Goal: Transaction & Acquisition: Purchase product/service

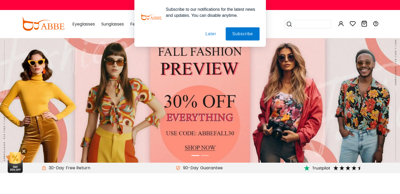
click at [217, 37] on button "Later" at bounding box center [211, 33] width 24 height 13
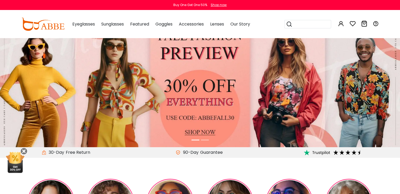
scroll to position [18, 0]
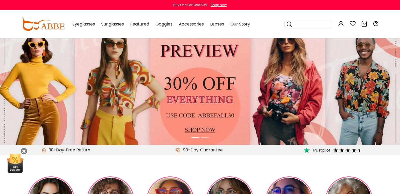
click at [207, 133] on img at bounding box center [200, 82] width 400 height 125
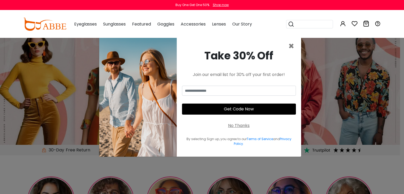
click at [287, 47] on div "Take 30% Off Join our email list for 30% off your first order! Get Code Now No …" at bounding box center [239, 96] width 124 height 119
click at [291, 46] on span "×" at bounding box center [291, 45] width 6 height 13
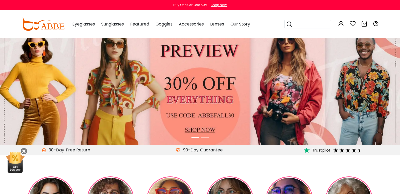
click at [207, 137] on li at bounding box center [205, 138] width 8 height 6
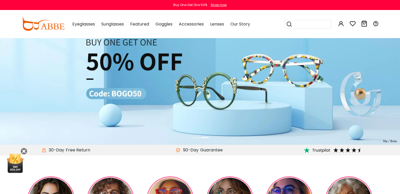
click at [192, 138] on li at bounding box center [196, 138] width 8 height 6
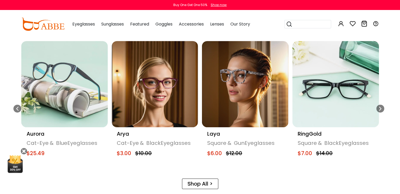
scroll to position [146, 0]
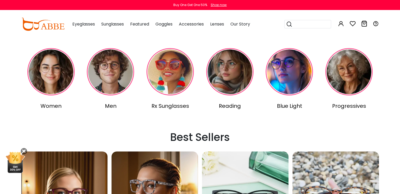
click at [51, 27] on img at bounding box center [42, 24] width 43 height 13
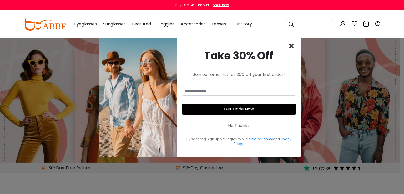
click at [291, 49] on span "×" at bounding box center [291, 45] width 6 height 13
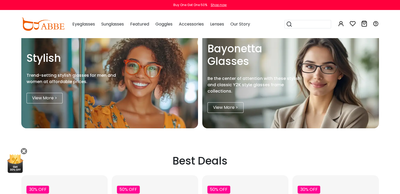
scroll to position [589, 0]
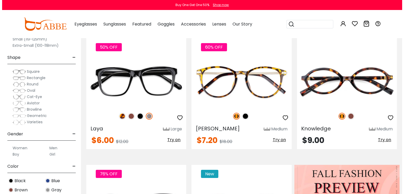
scroll to position [69, 0]
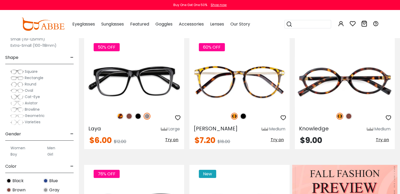
click at [49, 149] on label "Men" at bounding box center [51, 148] width 8 height 6
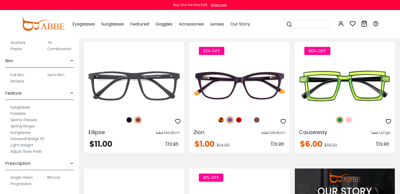
scroll to position [330, 0]
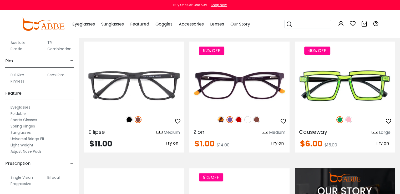
click at [28, 176] on label "Single Vision" at bounding box center [22, 177] width 22 height 6
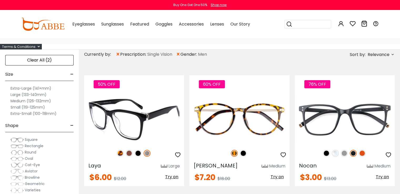
scroll to position [33, 0]
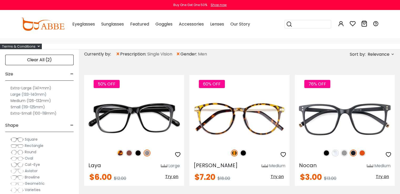
click at [27, 94] on label "Large (133-140mm)" at bounding box center [29, 94] width 36 height 6
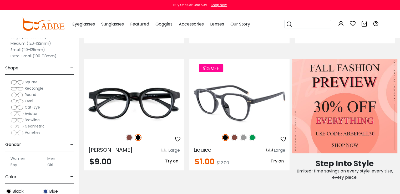
scroll to position [175, 0]
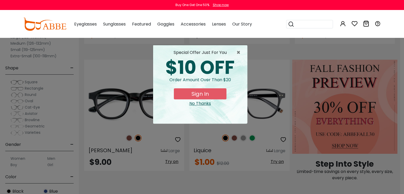
click at [274, 42] on div "× special offer just for you $10 OFF Order amount over than $20 Sign In No Than…" at bounding box center [202, 97] width 404 height 194
click at [238, 52] on span "×" at bounding box center [240, 52] width 7 height 6
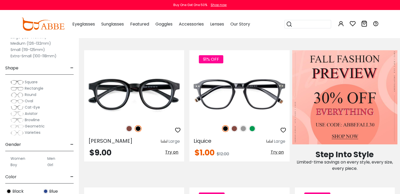
scroll to position [185, 0]
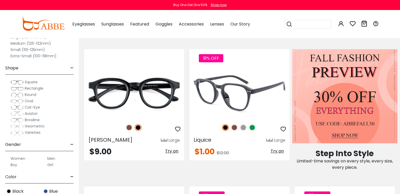
click at [234, 126] on img at bounding box center [234, 127] width 7 height 7
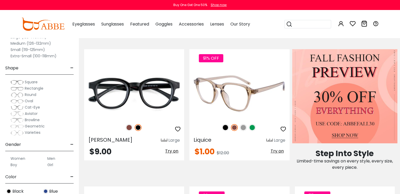
click at [243, 128] on img at bounding box center [243, 127] width 7 height 7
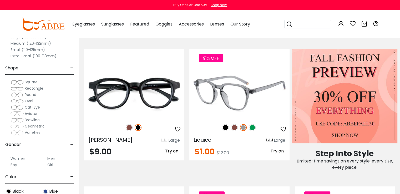
click at [252, 127] on img at bounding box center [252, 127] width 7 height 7
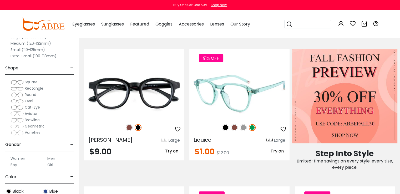
click at [226, 127] on img at bounding box center [225, 127] width 7 height 7
